Goal: Task Accomplishment & Management: Use online tool/utility

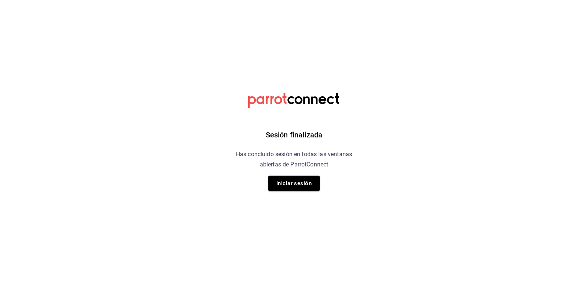
click at [294, 185] on button "Iniciar sesión" at bounding box center [293, 183] width 51 height 15
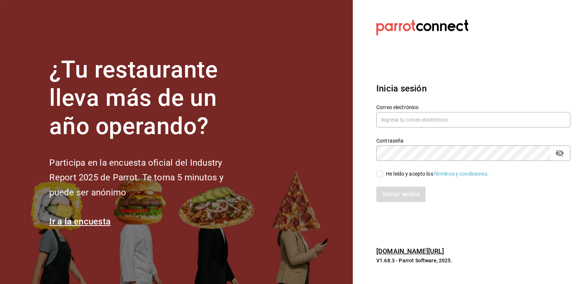
drag, startPoint x: 448, startPoint y: 109, endPoint x: 443, endPoint y: 111, distance: 5.3
click at [443, 111] on div "Correo electrónico" at bounding box center [473, 116] width 194 height 25
click at [419, 125] on input "text" at bounding box center [473, 119] width 194 height 15
type input "[EMAIL_ADDRESS][DOMAIN_NAME]"
click at [378, 172] on input "He leído y acepto los Términos y condiciones." at bounding box center [379, 174] width 7 height 7
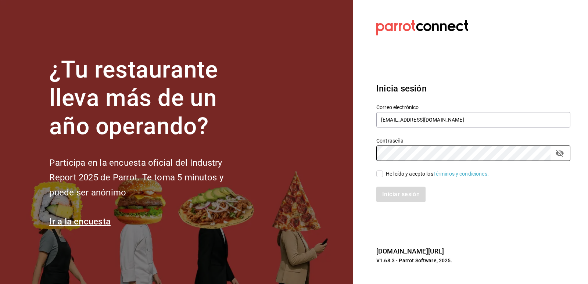
checkbox input "true"
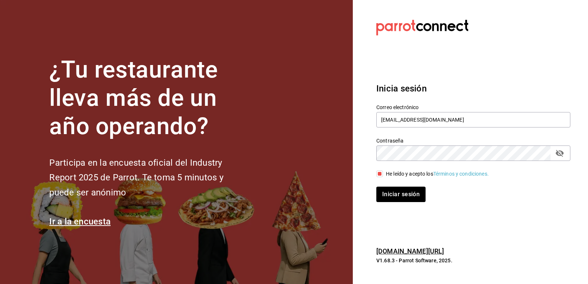
click at [399, 207] on div "Inicia sesión Correo electrónico [EMAIL_ADDRESS][DOMAIN_NAME] Contraseña Contra…" at bounding box center [473, 142] width 194 height 138
click at [407, 184] on div "Iniciar sesión" at bounding box center [468, 190] width 203 height 24
click at [406, 187] on button "Iniciar sesión" at bounding box center [401, 194] width 50 height 15
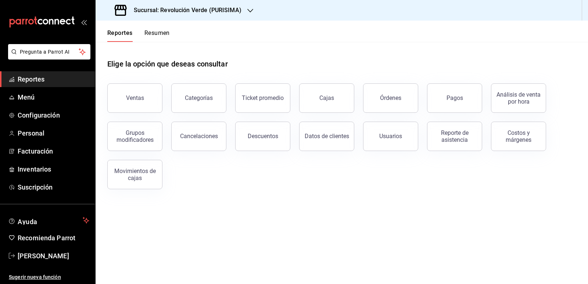
click at [138, 93] on button "Ventas" at bounding box center [134, 97] width 55 height 29
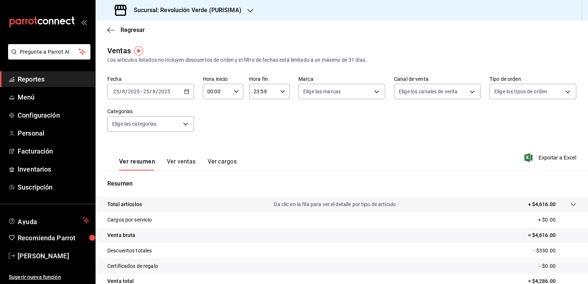
click at [185, 91] on \(Stroke\) "button" at bounding box center [187, 91] width 4 height 0
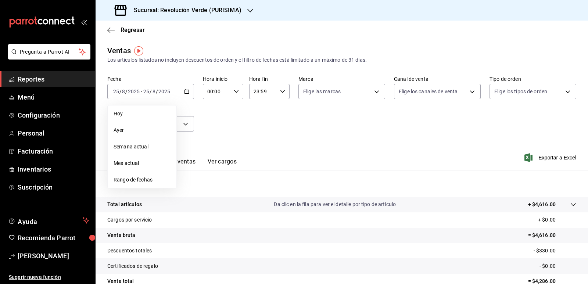
click at [127, 134] on li "Ayer" at bounding box center [142, 130] width 69 height 17
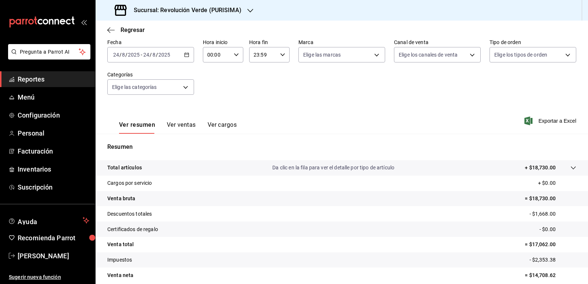
scroll to position [68, 0]
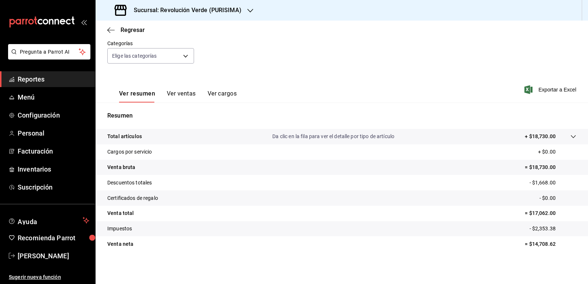
click at [177, 92] on button "Ver ventas" at bounding box center [181, 96] width 29 height 12
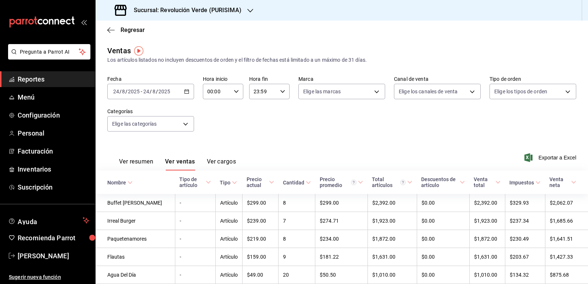
click at [225, 12] on h3 "Sucursal: Revolución Verde (PURISIMA)" at bounding box center [185, 10] width 114 height 9
click at [163, 46] on span "Revolución Verde (CONTRY)" at bounding box center [133, 48] width 65 height 8
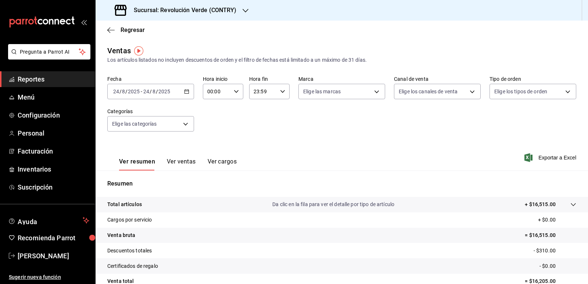
click at [175, 164] on button "Ver ventas" at bounding box center [181, 164] width 29 height 12
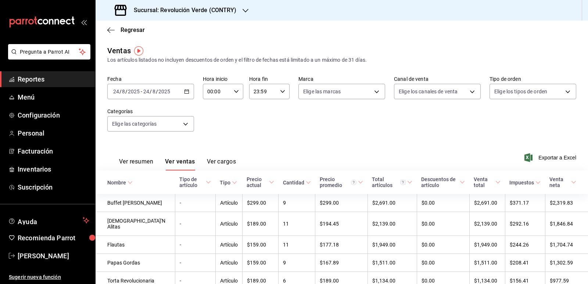
click at [132, 160] on button "Ver resumen" at bounding box center [136, 164] width 34 height 12
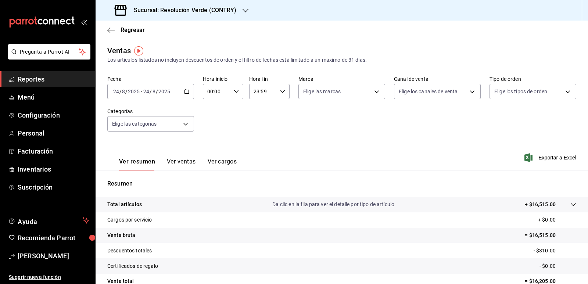
click at [175, 94] on div "2025-08-24 24 / 8 / 2025 - 2025-08-24 24 / 8 / 2025" at bounding box center [150, 91] width 87 height 15
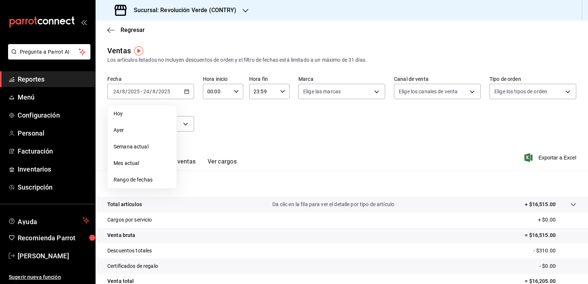
click at [129, 109] on li "Hoy" at bounding box center [142, 113] width 69 height 17
